Goal: Task Accomplishment & Management: Manage account settings

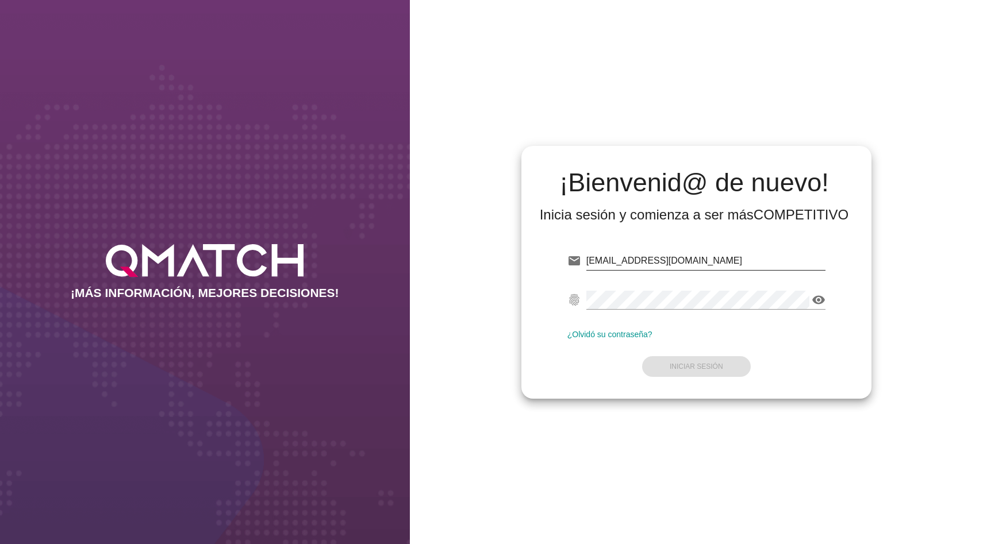
click at [617, 269] on input "[EMAIL_ADDRESS][DOMAIN_NAME]" at bounding box center [705, 261] width 239 height 18
click at [617, 269] on div "[EMAIL_ADDRESS][DOMAIN_NAME]" at bounding box center [705, 261] width 239 height 18
click at [632, 255] on input "[EMAIL_ADDRESS][DOMAIN_NAME]" at bounding box center [705, 261] width 239 height 18
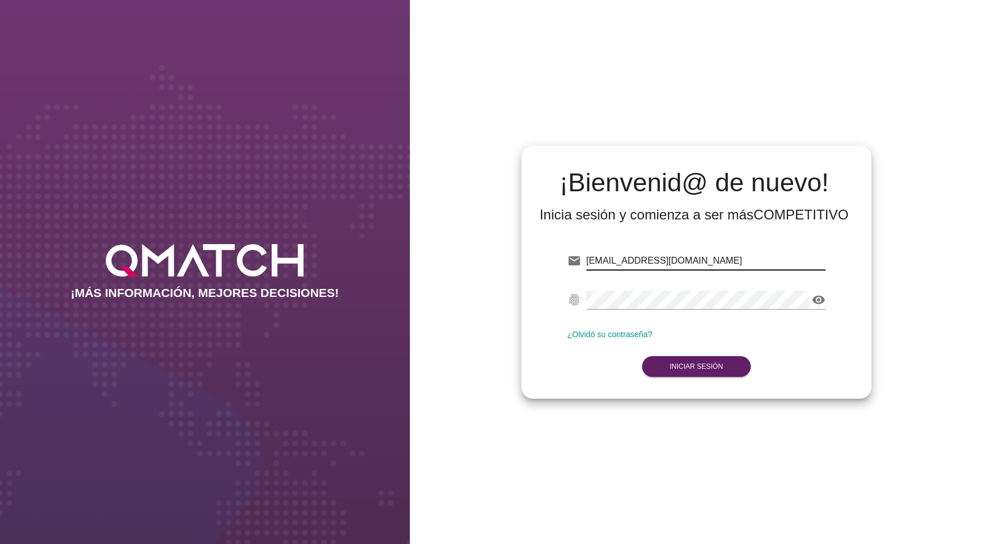
click at [632, 255] on input "[EMAIL_ADDRESS][DOMAIN_NAME]" at bounding box center [705, 261] width 239 height 18
click at [716, 253] on input "test@test.cencosud" at bounding box center [705, 261] width 239 height 18
paste input "[EMAIL_ADDRESS][DOMAIN_NAME]"
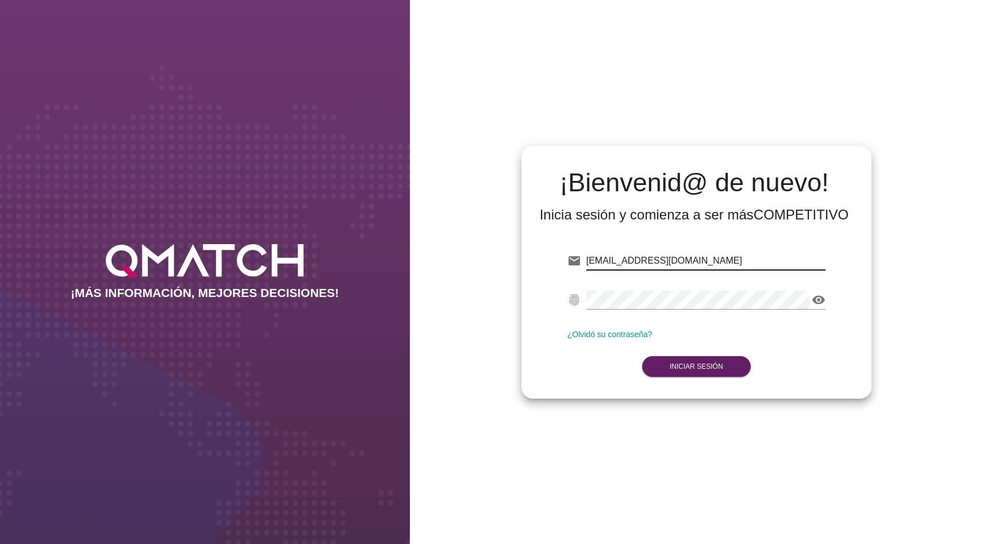
type input "[EMAIL_ADDRESS][DOMAIN_NAME]"
